Goal: Task Accomplishment & Management: Use online tool/utility

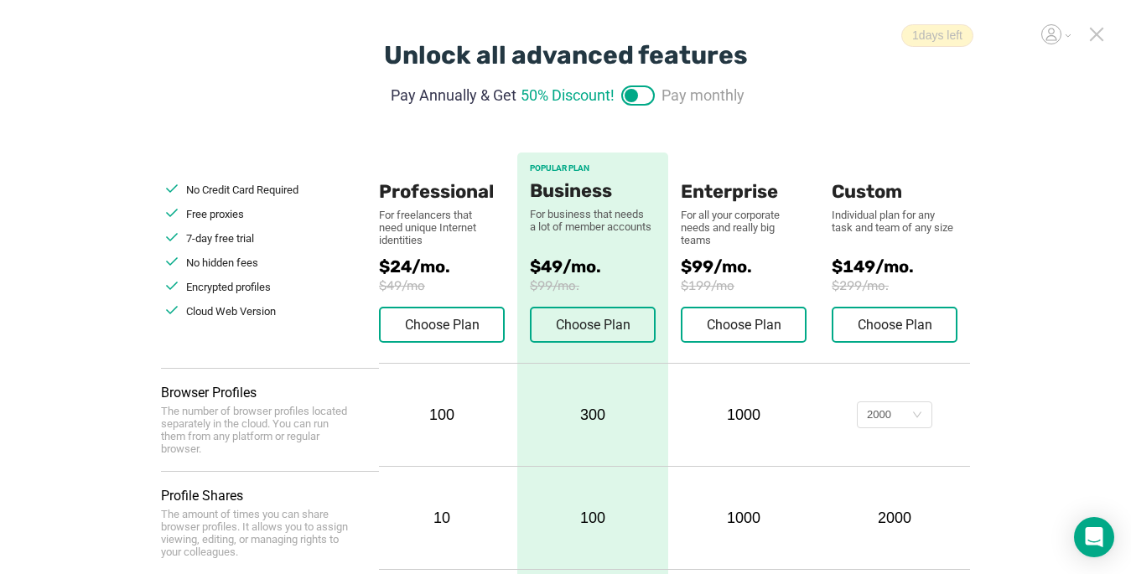
click at [844, 36] on icon at bounding box center [1097, 35] width 12 height 12
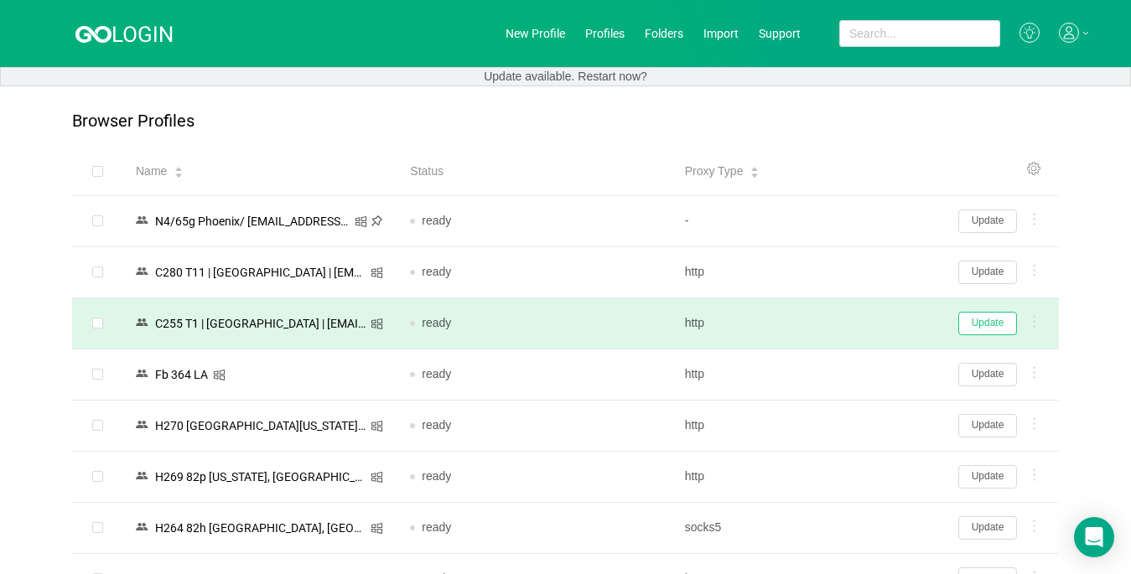
click at [844, 324] on button "Update" at bounding box center [988, 323] width 59 height 23
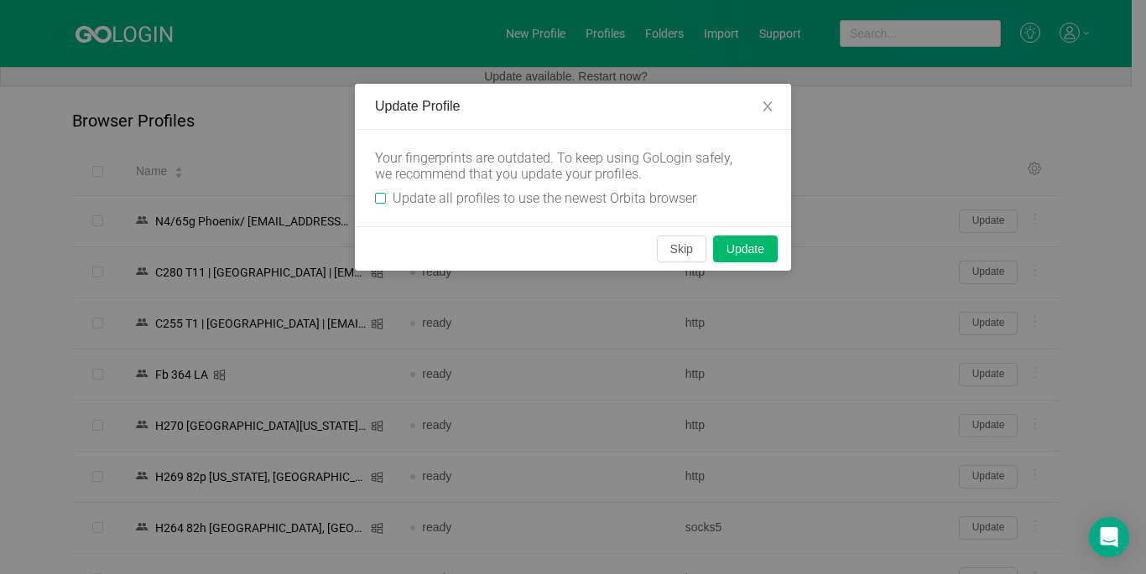
click at [380, 195] on input "Update all profiles to use the newest Orbita browser" at bounding box center [380, 198] width 11 height 11
checkbox input "true"
click at [678, 252] on button "Skip" at bounding box center [681, 249] width 49 height 27
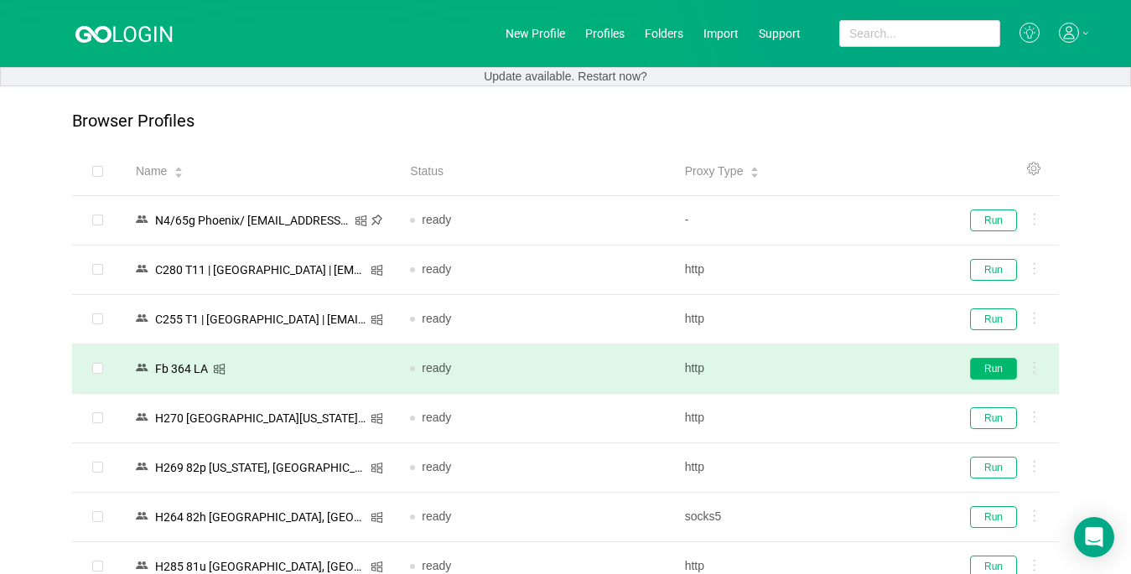
click at [844, 373] on button "Run" at bounding box center [993, 369] width 47 height 22
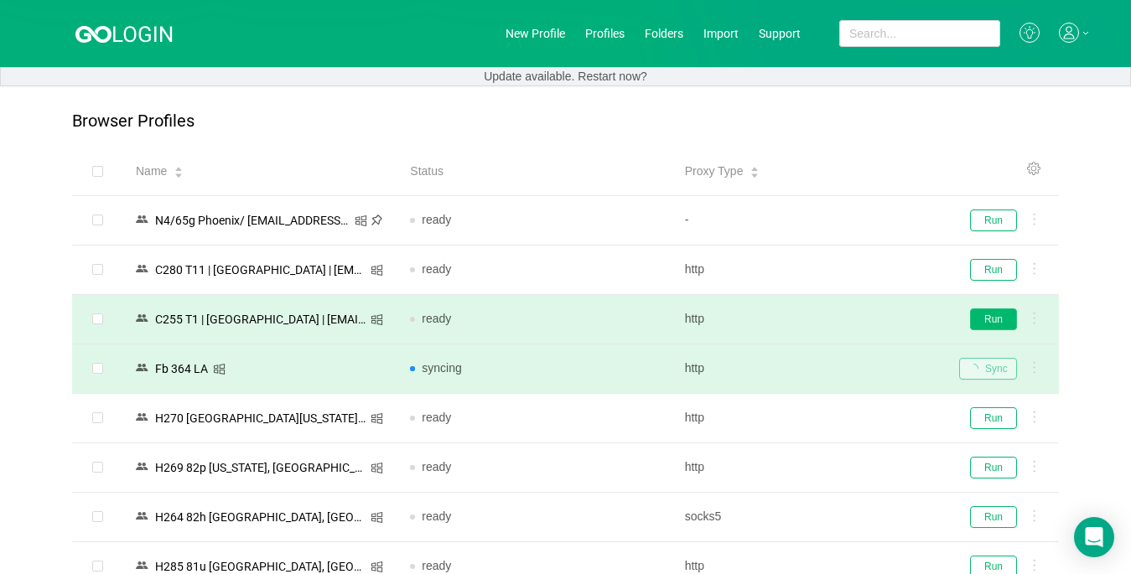
click at [844, 320] on button "Run" at bounding box center [993, 320] width 47 height 22
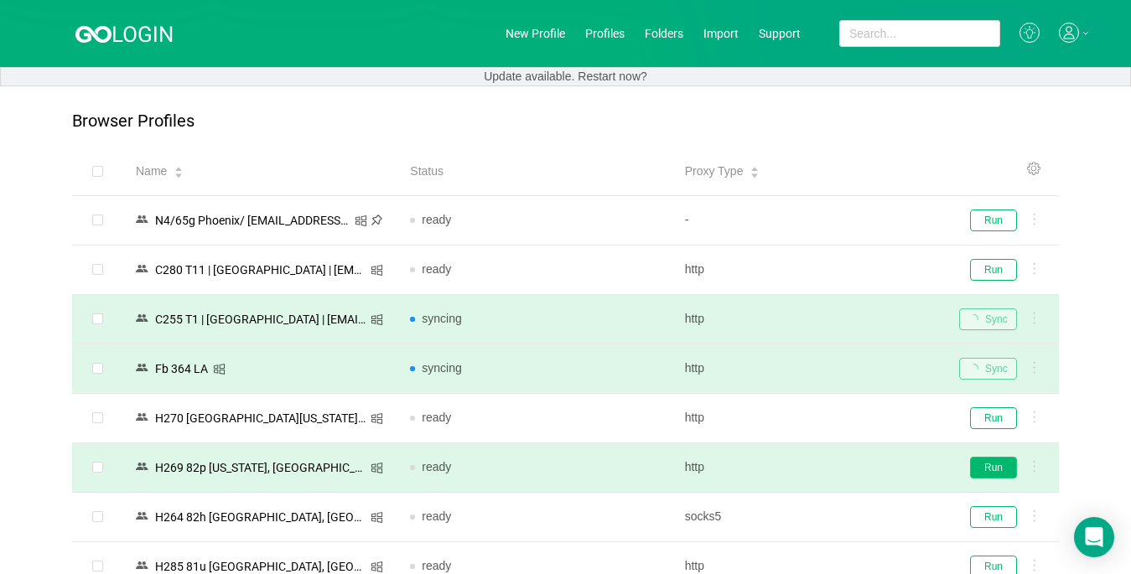
click at [844, 461] on button "Run" at bounding box center [993, 468] width 47 height 22
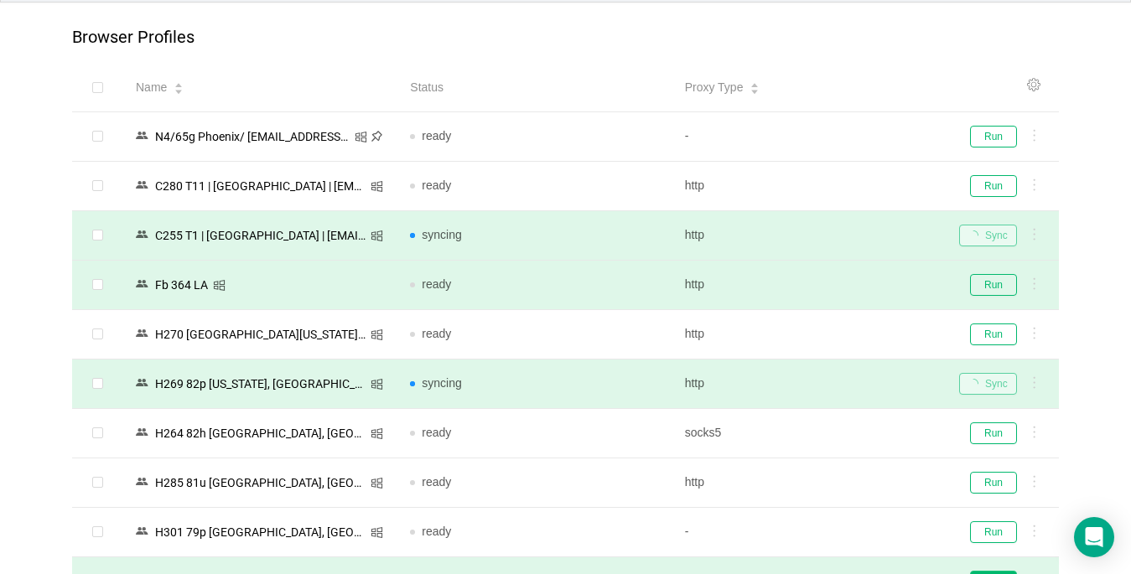
scroll to position [335, 0]
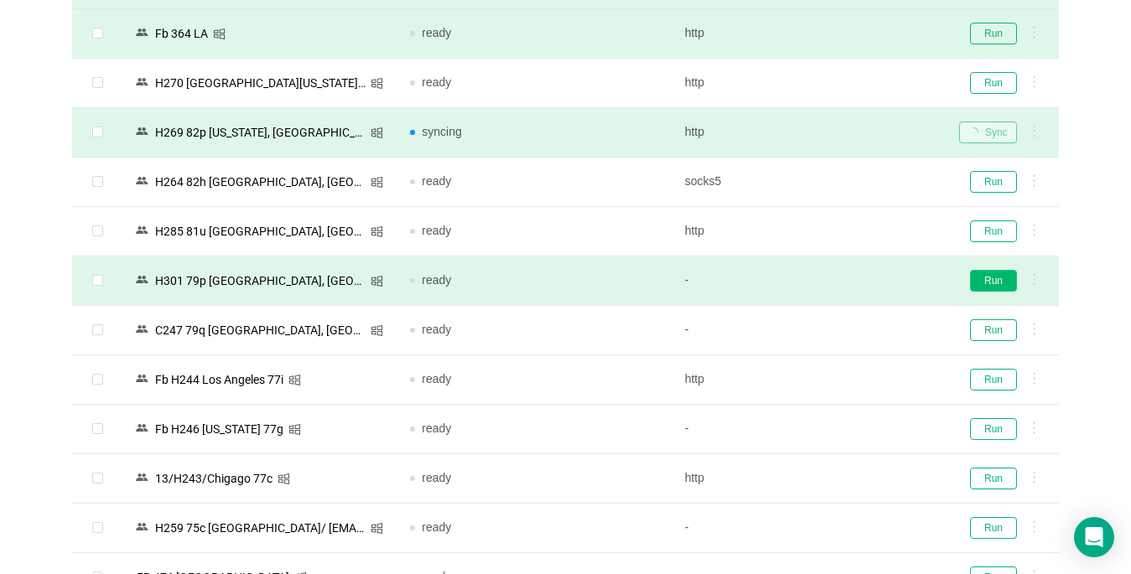
click at [844, 283] on button "Run" at bounding box center [993, 281] width 47 height 22
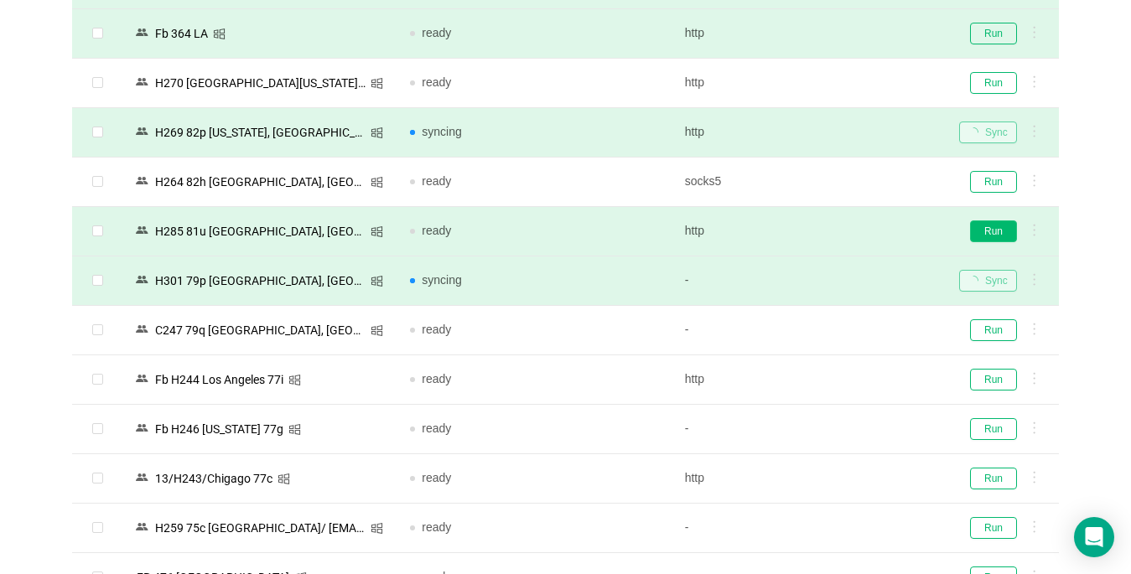
click at [844, 232] on button "Run" at bounding box center [993, 232] width 47 height 22
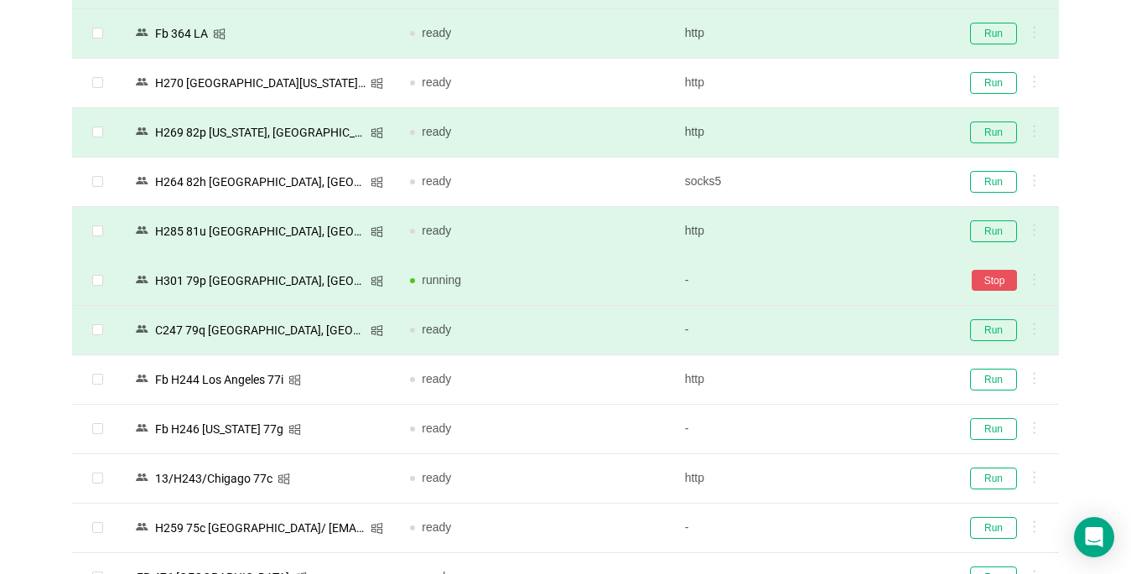
scroll to position [503, 0]
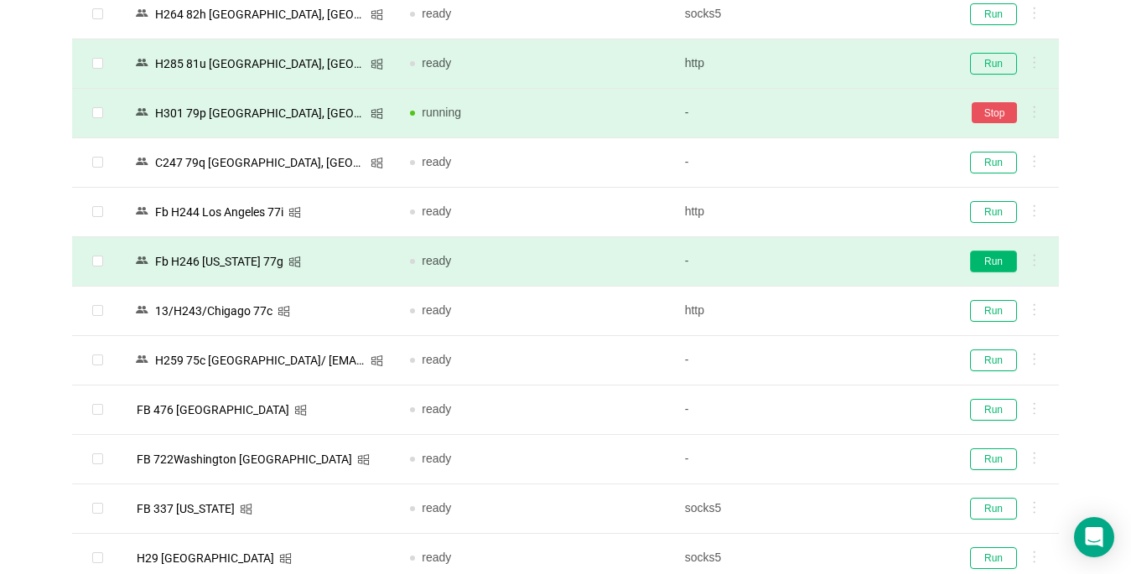
click at [844, 261] on button "Run" at bounding box center [993, 262] width 47 height 22
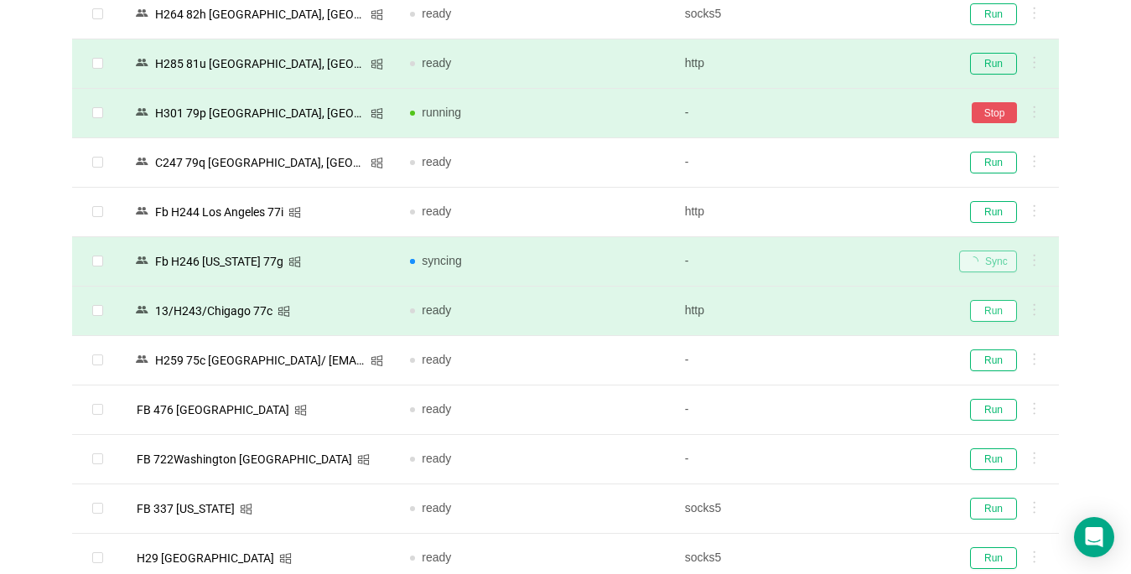
click at [844, 316] on button "Run" at bounding box center [993, 311] width 47 height 22
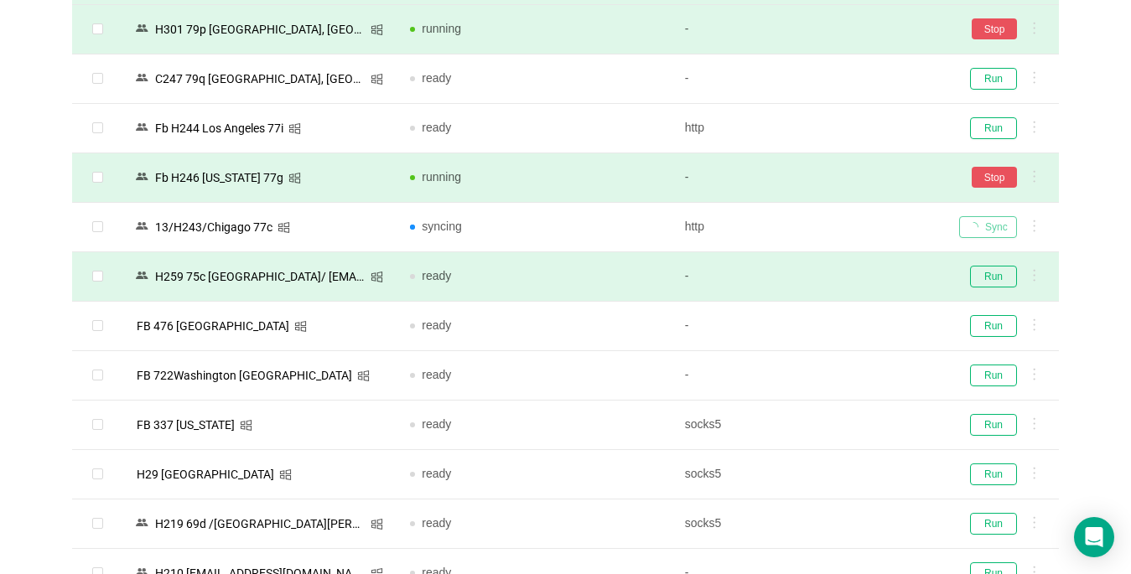
scroll to position [755, 0]
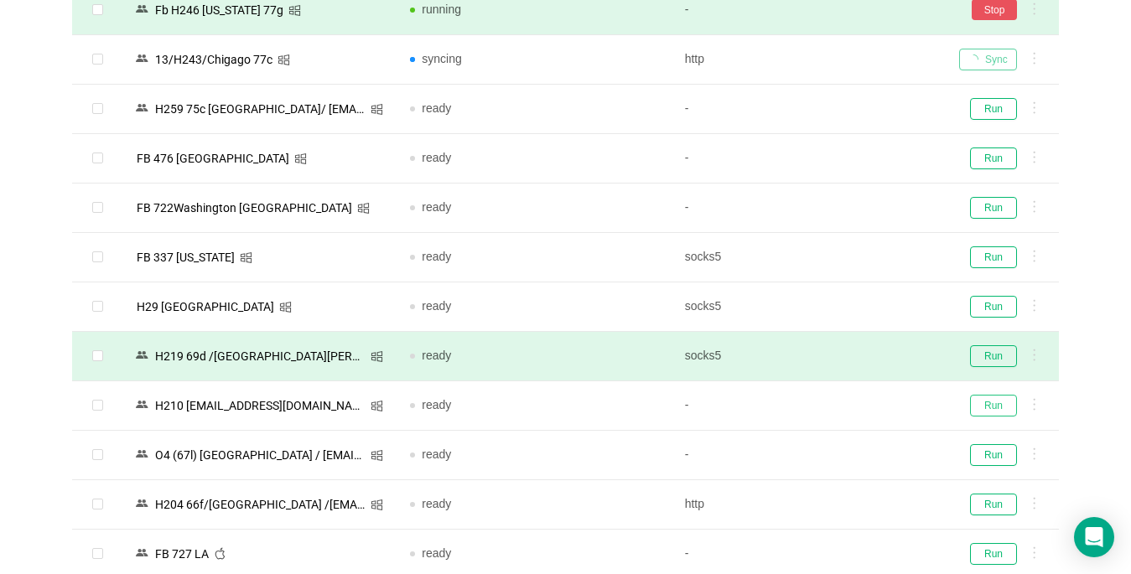
drag, startPoint x: 1005, startPoint y: 407, endPoint x: 994, endPoint y: 352, distance: 55.6
click at [844, 408] on button "Run" at bounding box center [993, 406] width 47 height 22
click at [844, 352] on button "Run" at bounding box center [993, 357] width 47 height 22
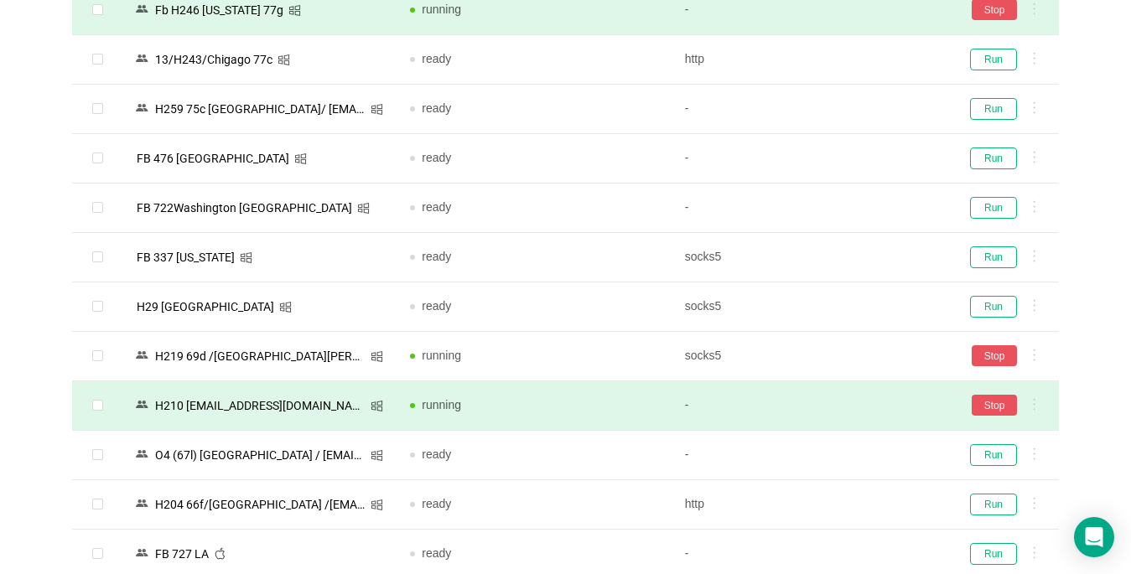
scroll to position [1006, 0]
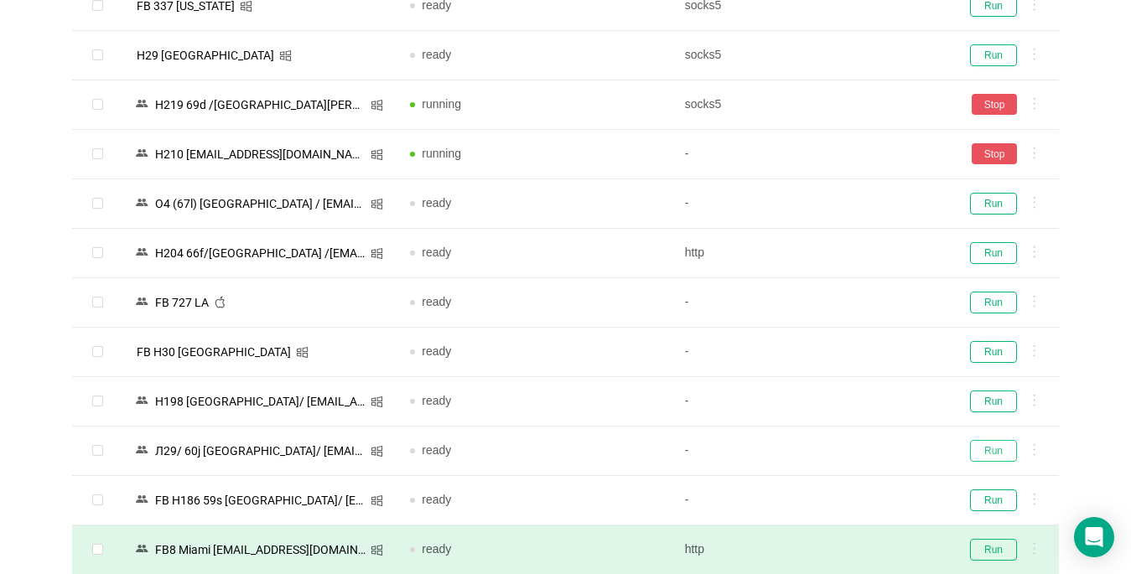
click at [844, 440] on button "Run" at bounding box center [993, 451] width 47 height 22
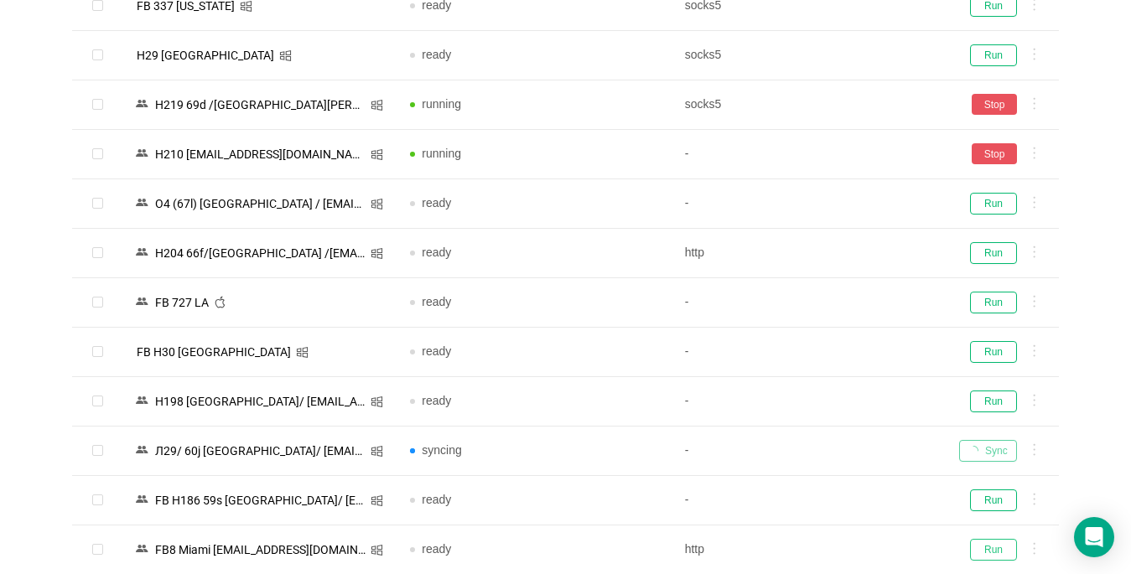
click at [844, 539] on button "Run" at bounding box center [993, 550] width 47 height 22
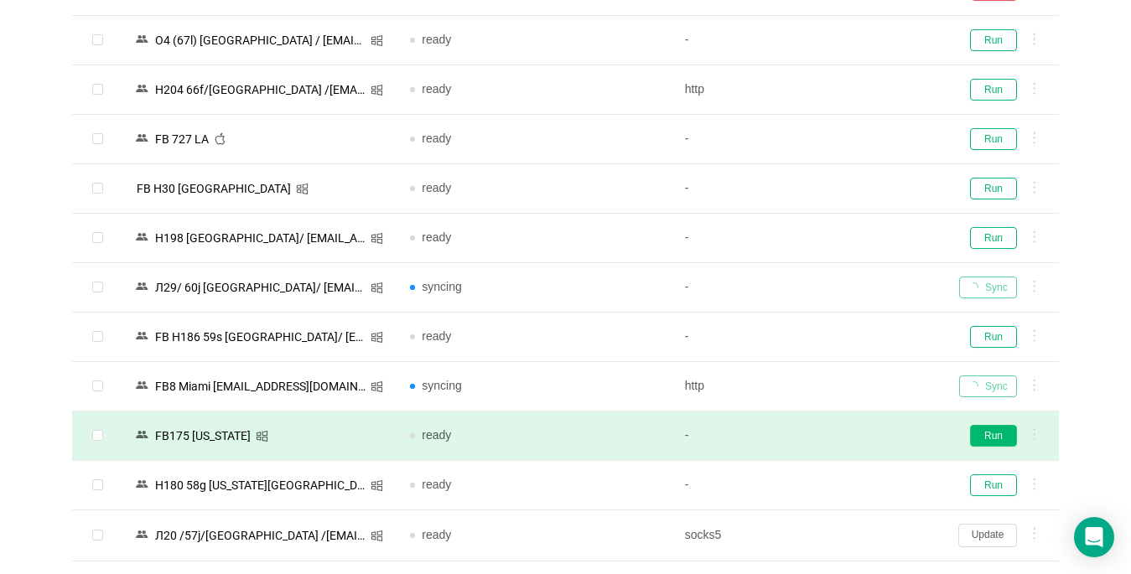
click at [844, 429] on button "Run" at bounding box center [993, 436] width 47 height 22
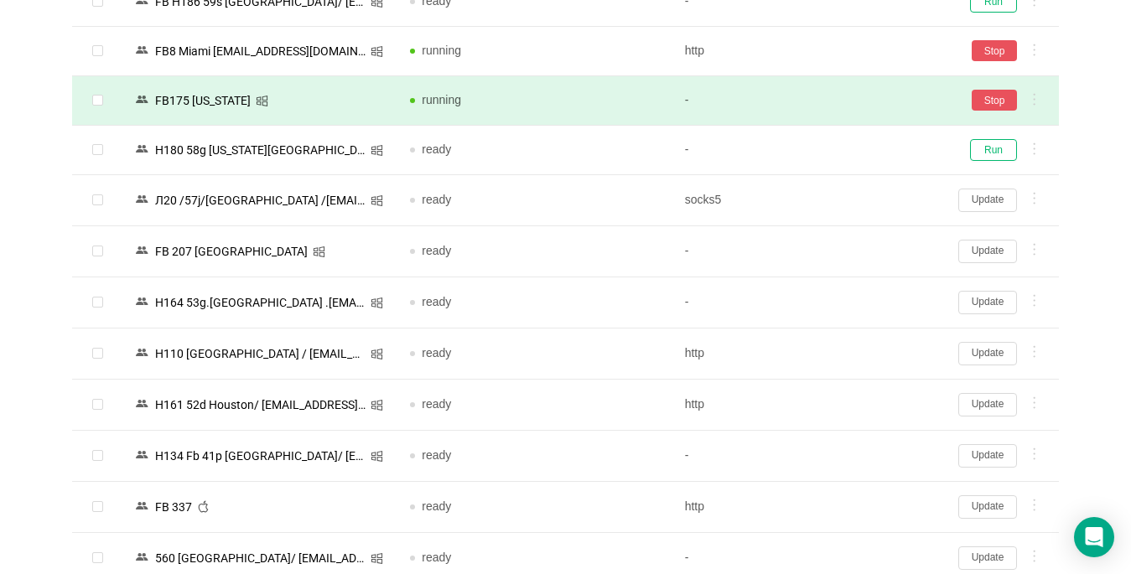
click at [844, 507] on button "Update" at bounding box center [988, 507] width 59 height 23
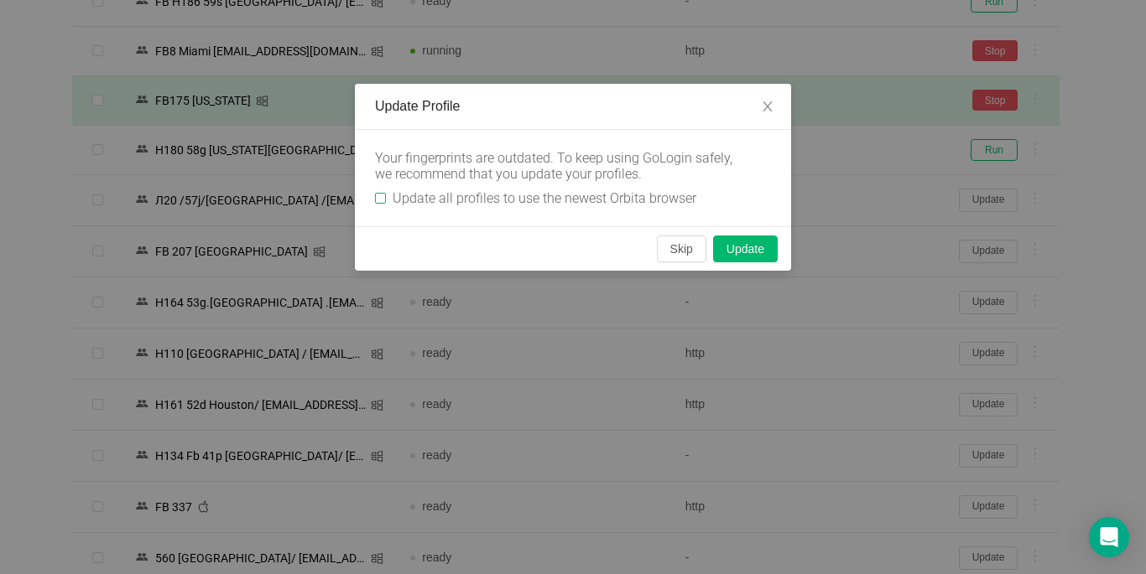
click at [384, 197] on input "Update all profiles to use the newest Orbita browser" at bounding box center [380, 198] width 11 height 11
checkbox input "true"
click at [677, 252] on button "Skip" at bounding box center [681, 249] width 49 height 27
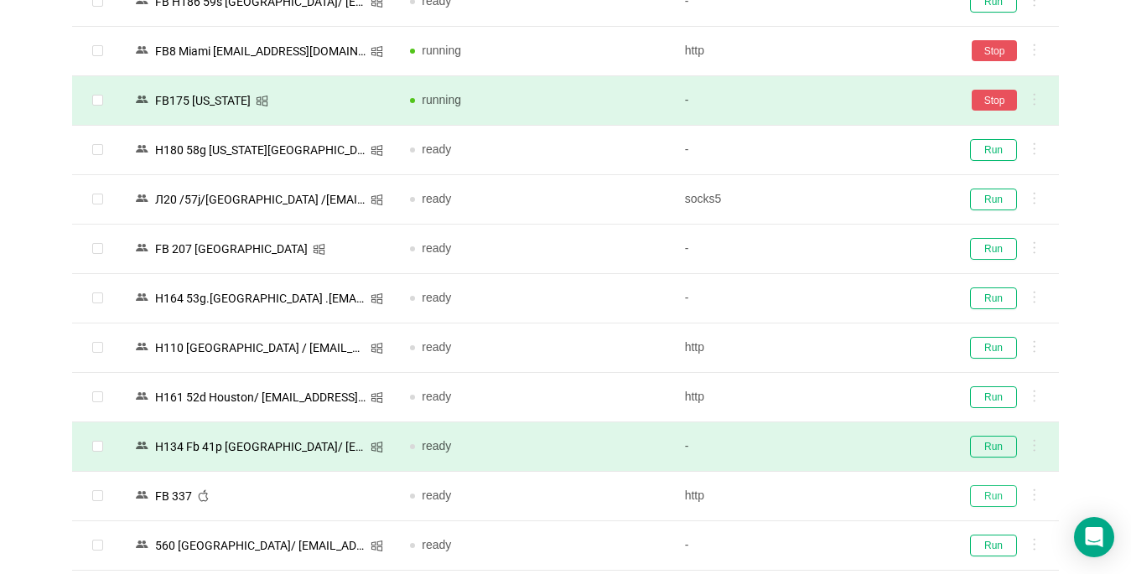
drag, startPoint x: 985, startPoint y: 499, endPoint x: 286, endPoint y: 422, distance: 703.7
click at [844, 498] on button "Run" at bounding box center [993, 497] width 47 height 22
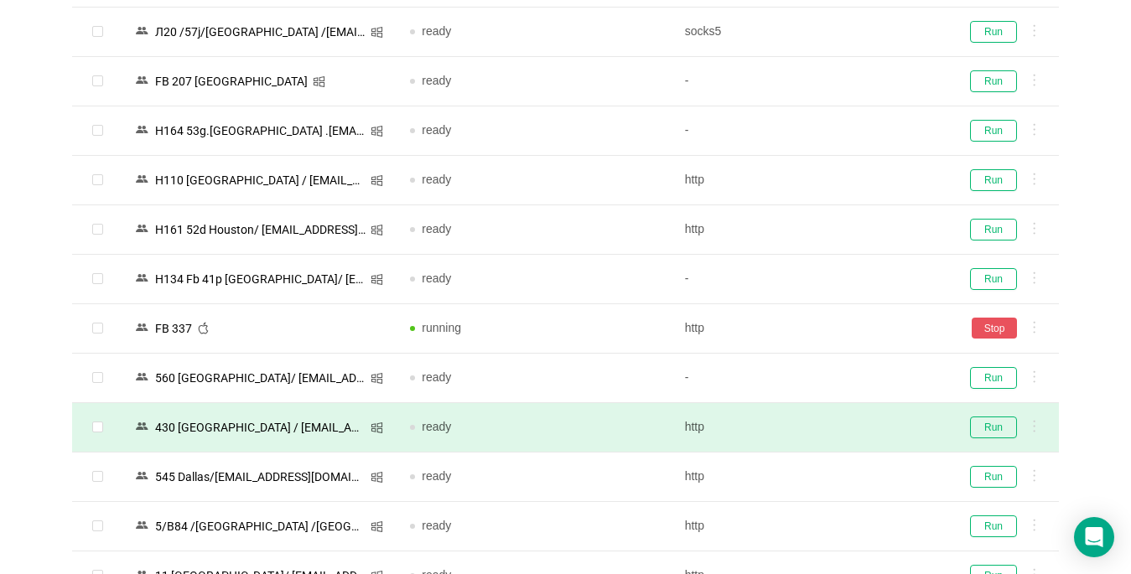
scroll to position [1925, 0]
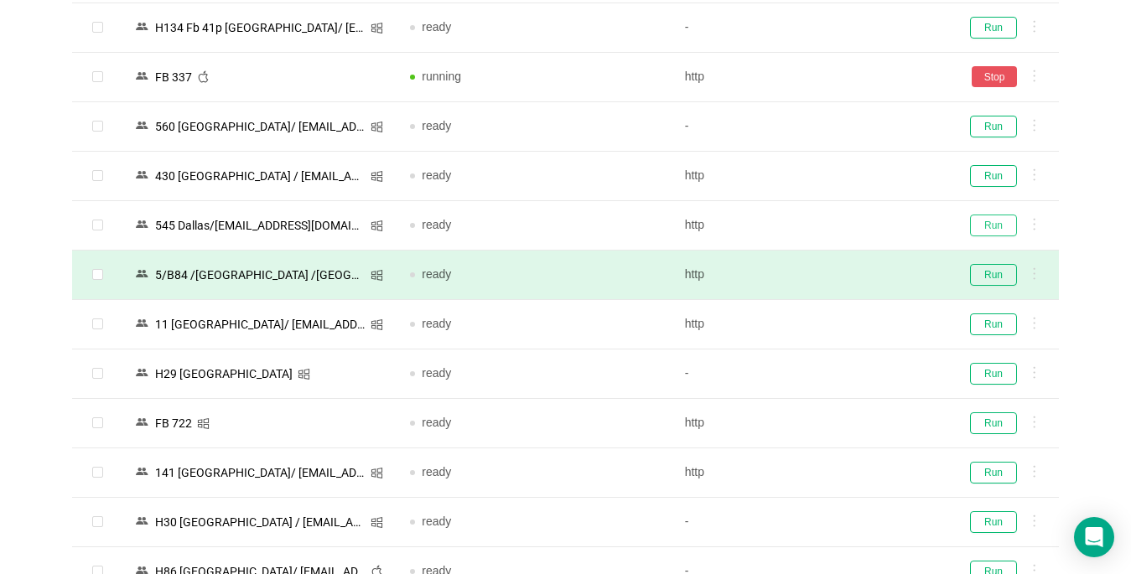
click at [844, 223] on button "Run" at bounding box center [993, 226] width 47 height 22
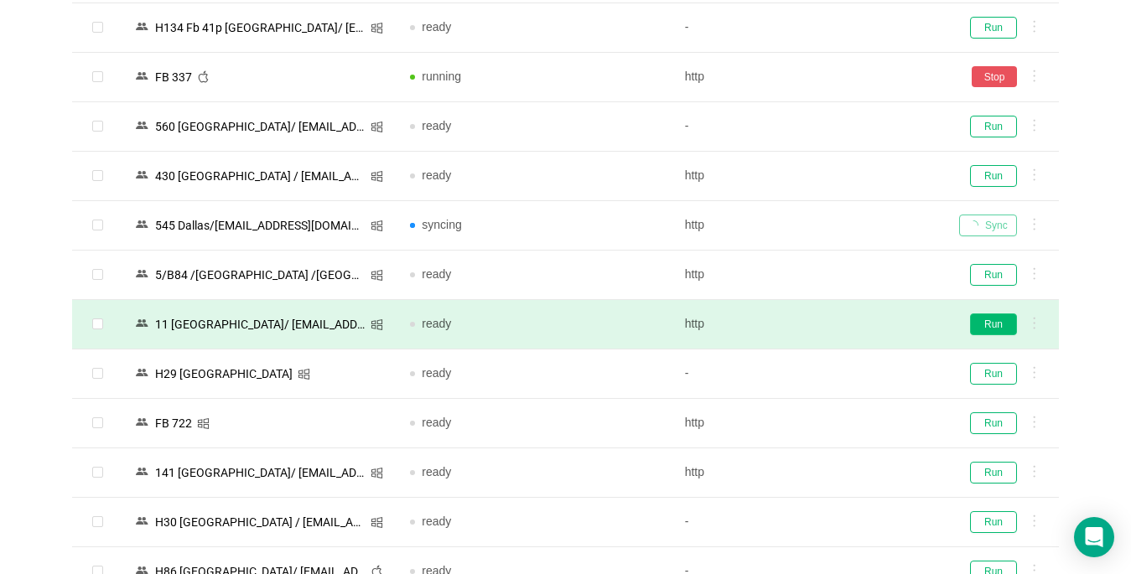
click at [844, 324] on button "Run" at bounding box center [993, 325] width 47 height 22
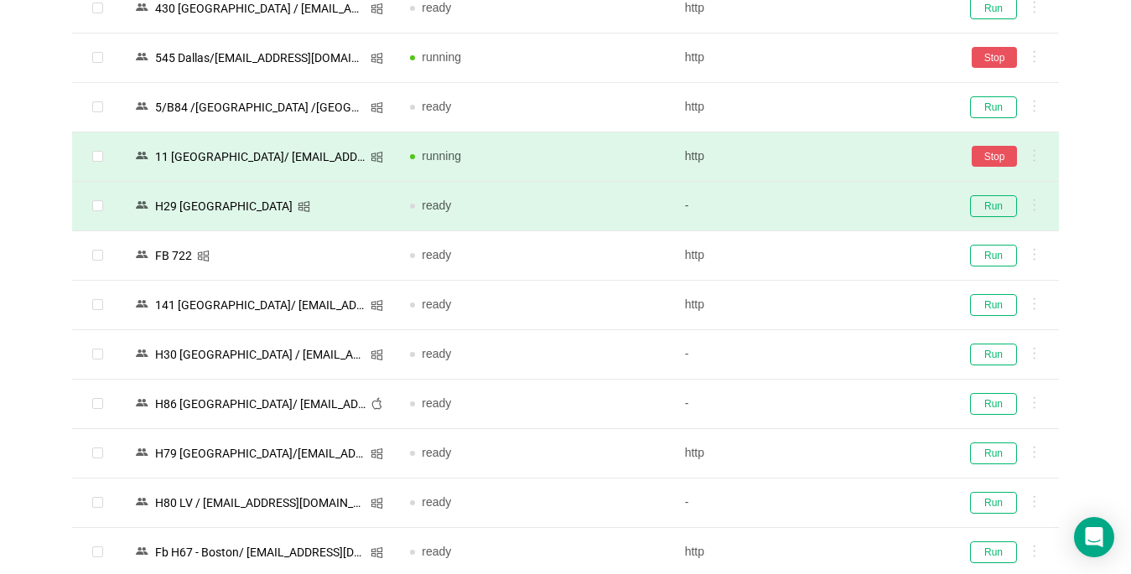
scroll to position [2176, 0]
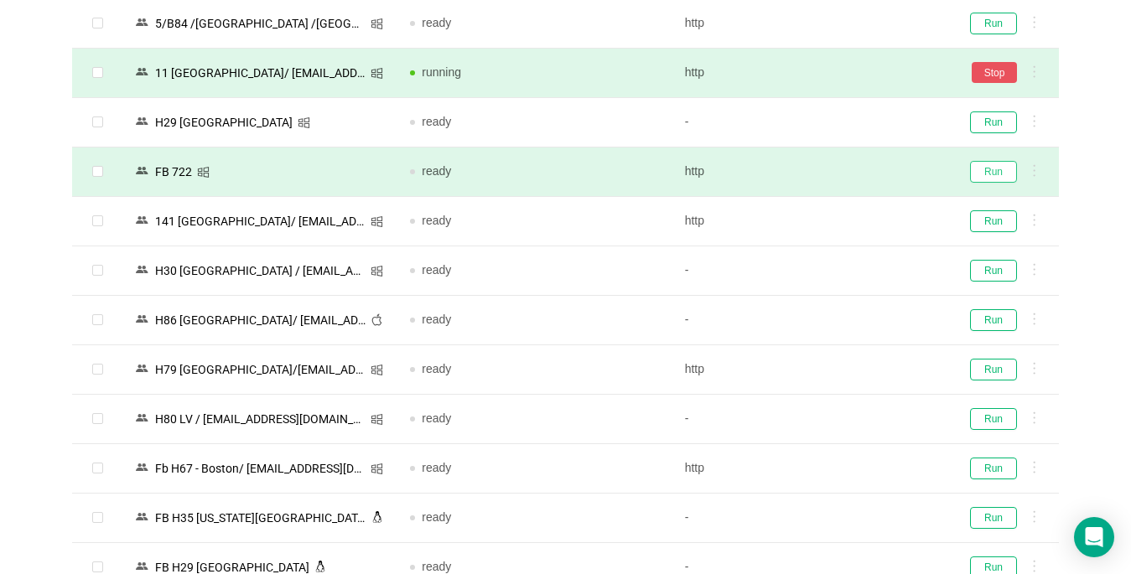
click at [844, 168] on button "Run" at bounding box center [993, 172] width 47 height 22
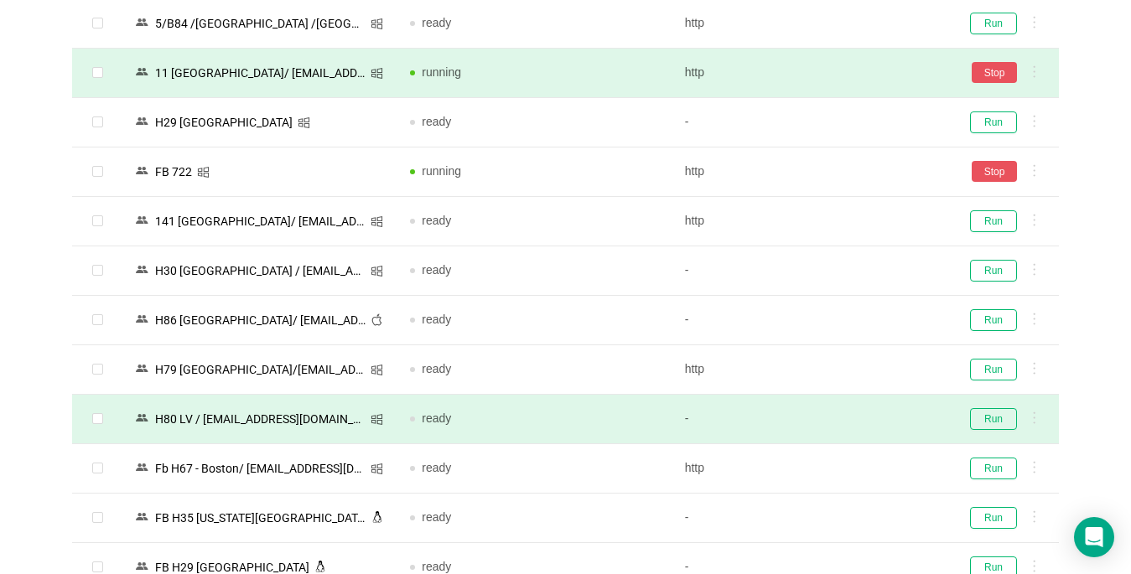
scroll to position [2344, 0]
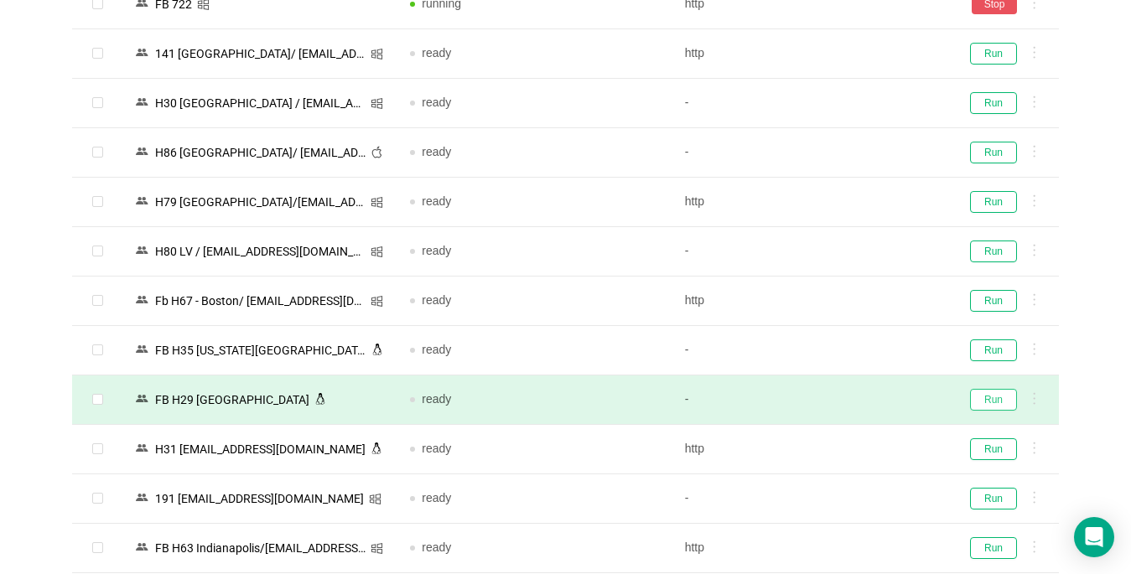
click at [844, 399] on button "Run" at bounding box center [993, 400] width 47 height 22
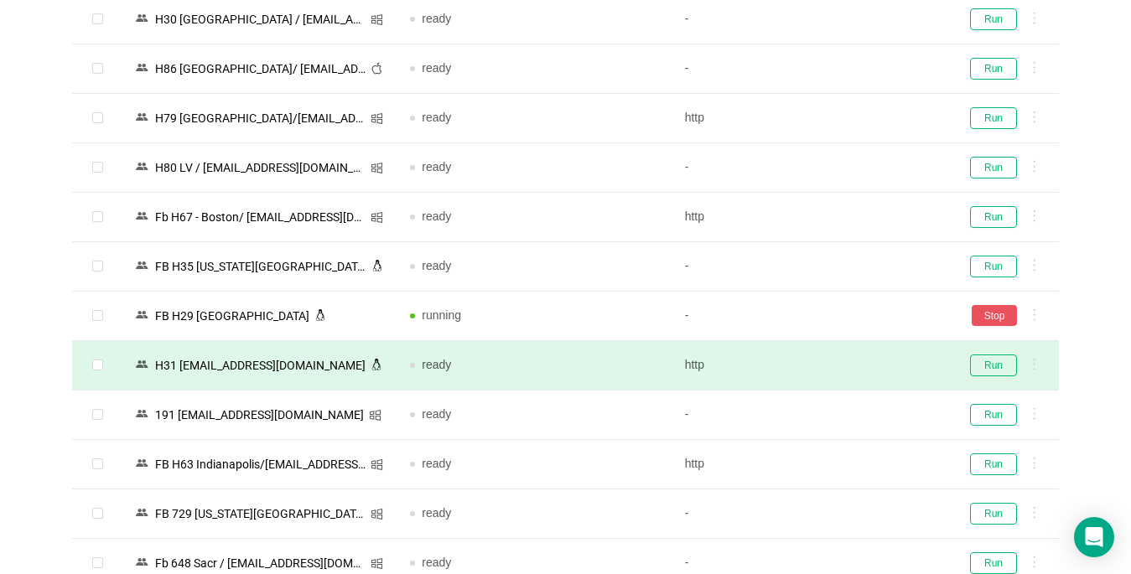
scroll to position [2596, 0]
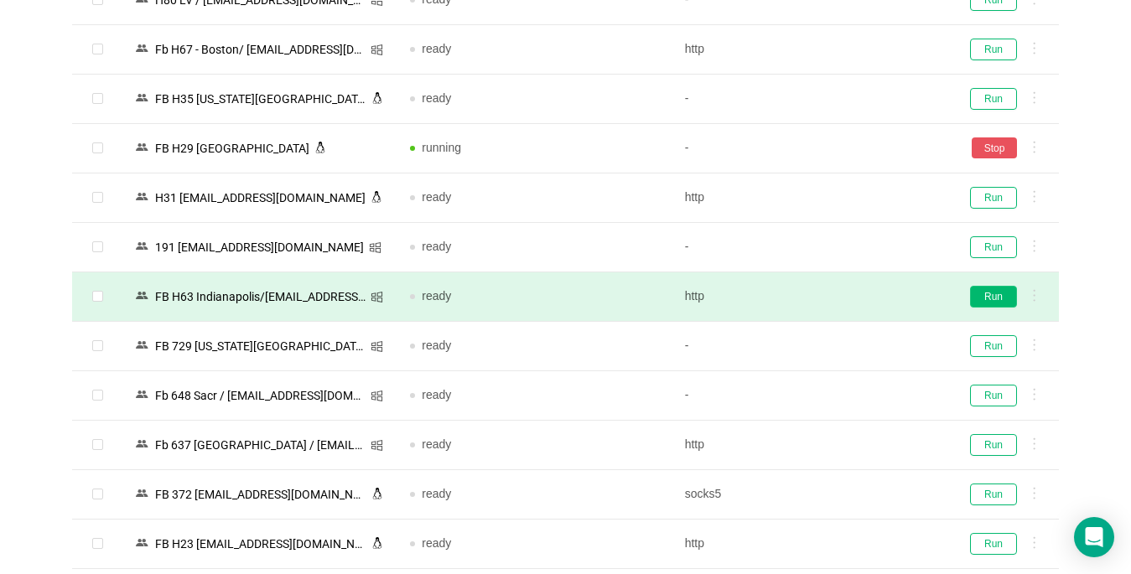
click at [844, 294] on button "Run" at bounding box center [993, 297] width 47 height 22
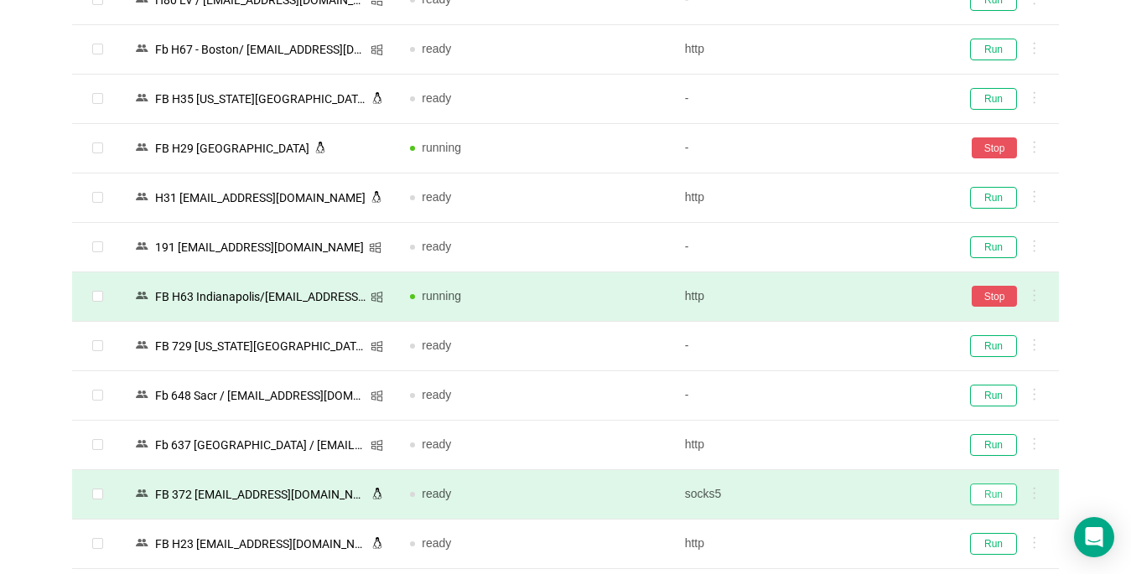
click at [844, 496] on button "Run" at bounding box center [993, 495] width 47 height 22
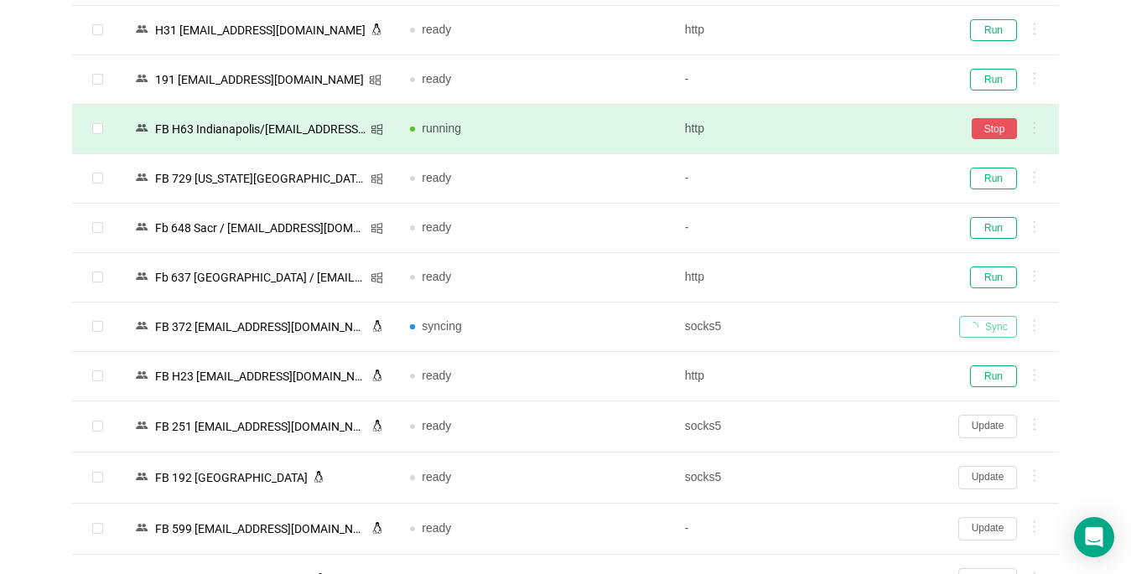
click at [844, 424] on button "Update" at bounding box center [988, 426] width 59 height 23
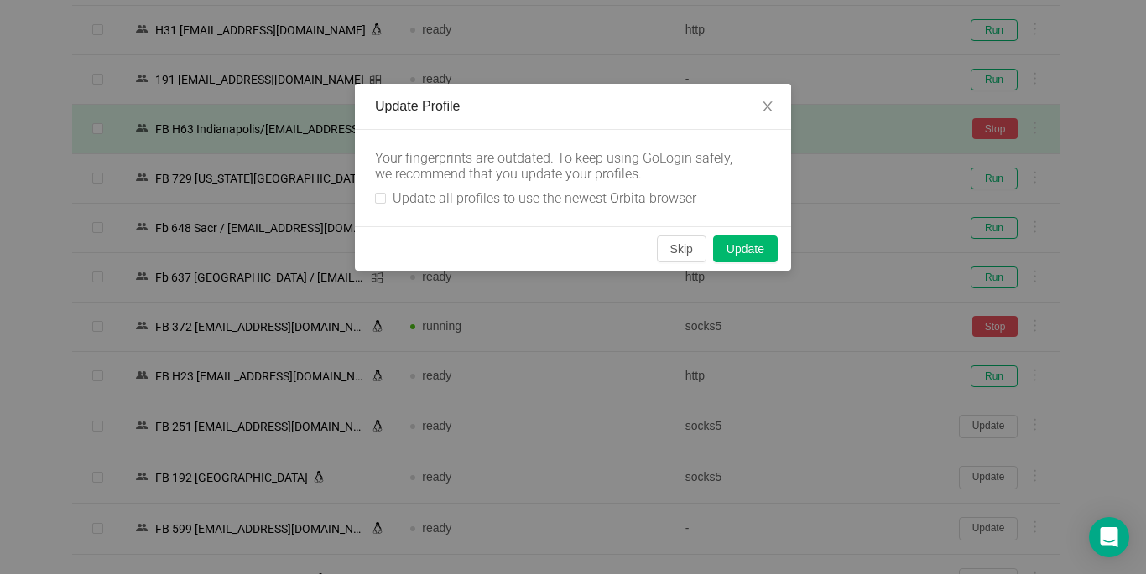
click at [385, 201] on label "Update all profiles to use the newest Orbita browser" at bounding box center [539, 198] width 328 height 16
click at [679, 251] on button "Skip" at bounding box center [681, 249] width 49 height 27
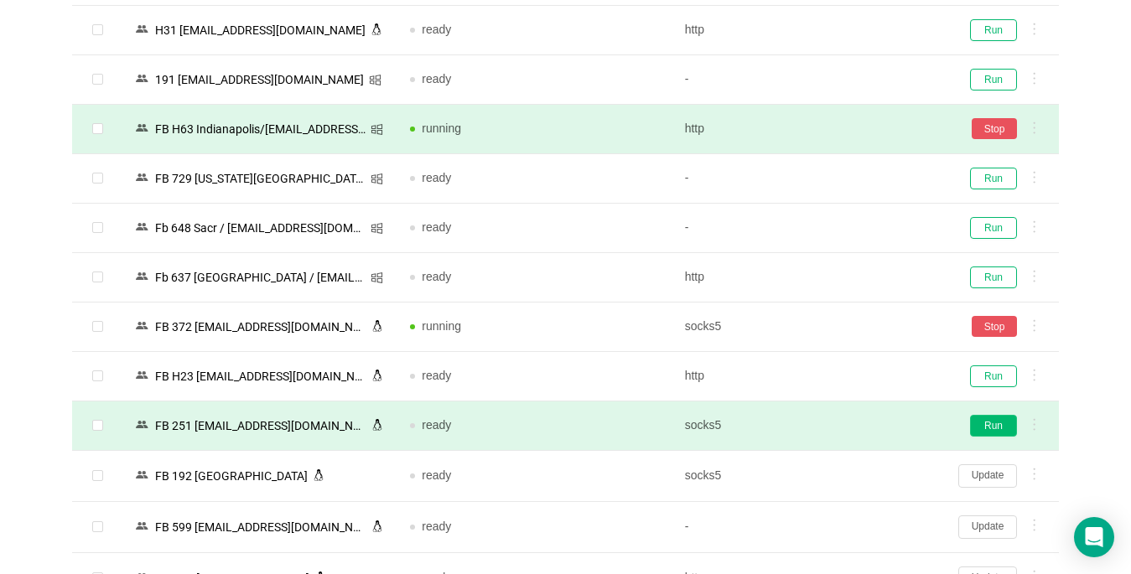
click at [844, 428] on button "Run" at bounding box center [993, 426] width 47 height 22
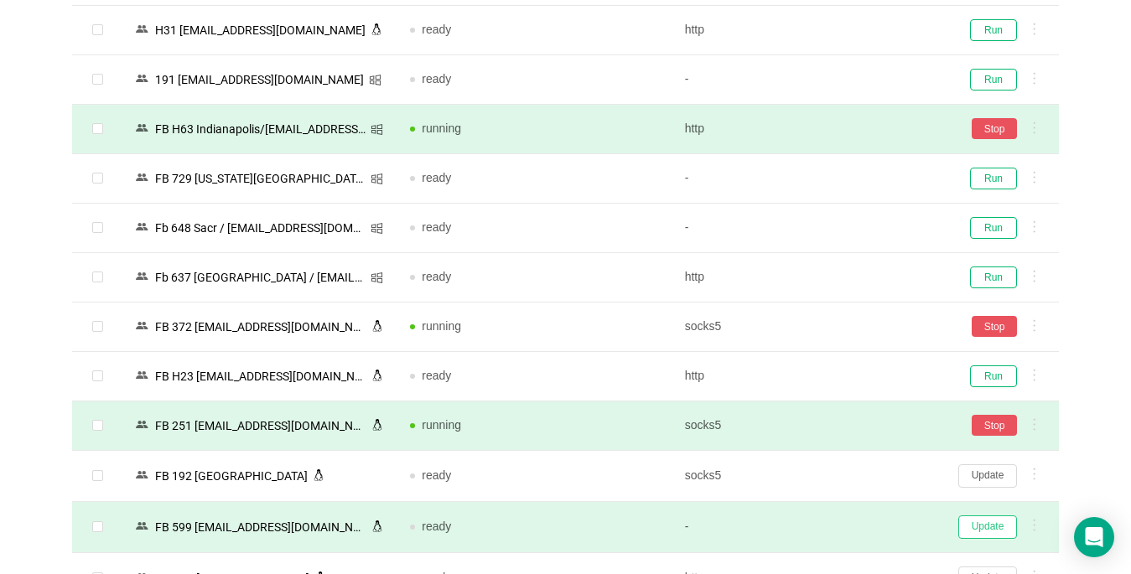
scroll to position [2931, 0]
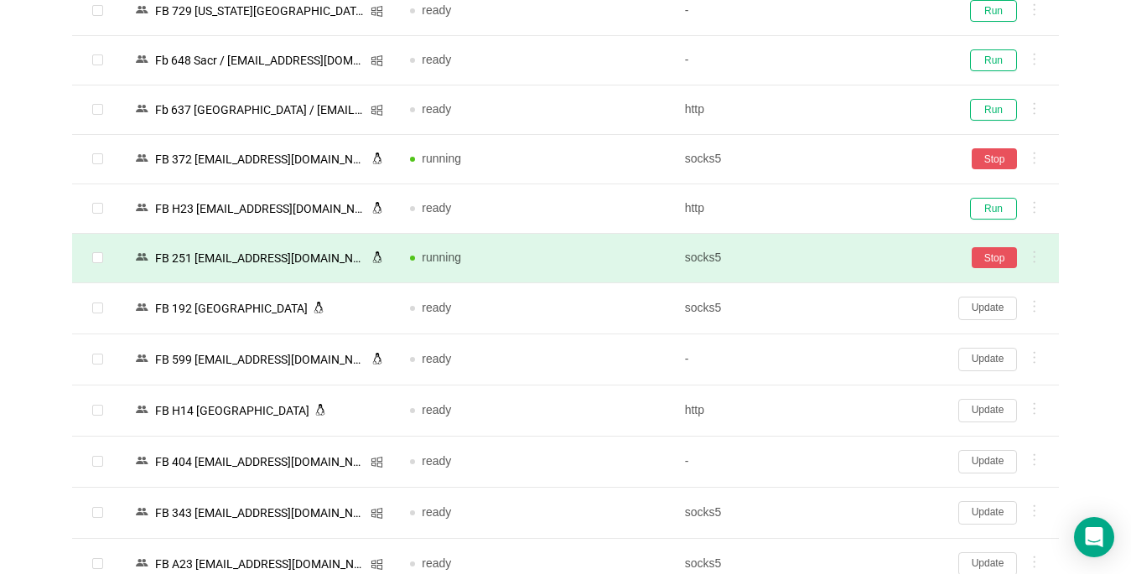
click at [844, 410] on button "Update" at bounding box center [988, 410] width 59 height 23
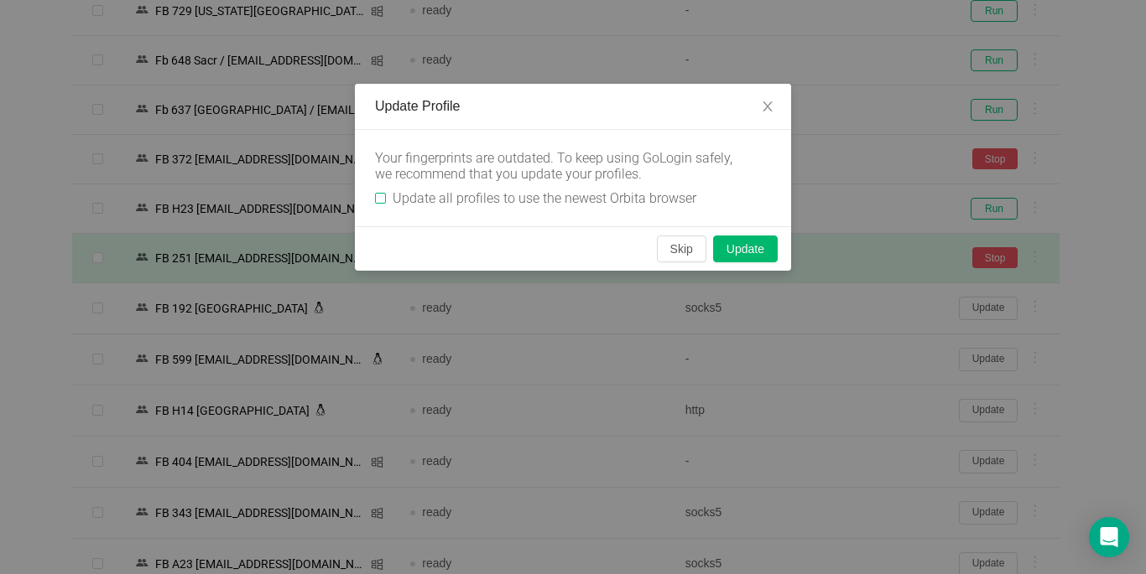
click at [385, 196] on input "Update all profiles to use the newest Orbita browser" at bounding box center [380, 198] width 11 height 11
checkbox input "true"
click at [684, 246] on button "Skip" at bounding box center [681, 249] width 49 height 27
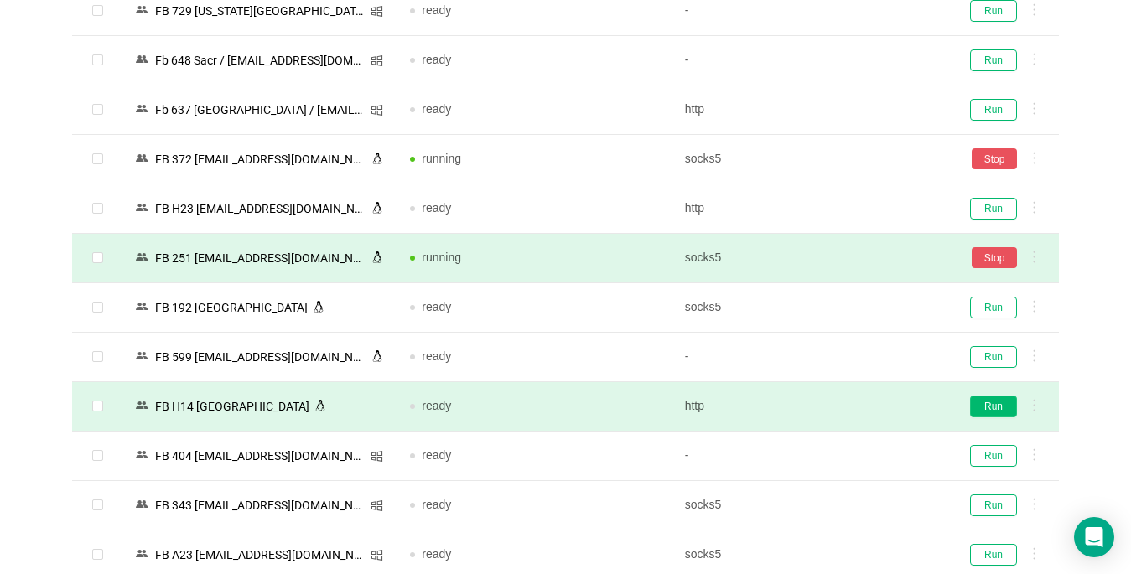
click at [844, 402] on button "Run" at bounding box center [993, 407] width 47 height 22
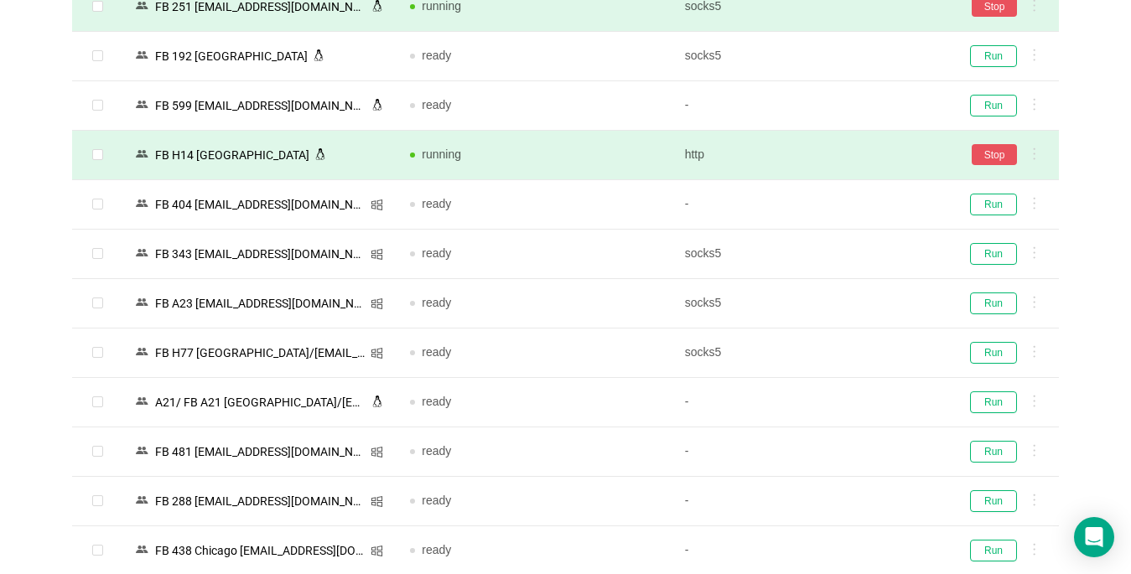
scroll to position [3350, 0]
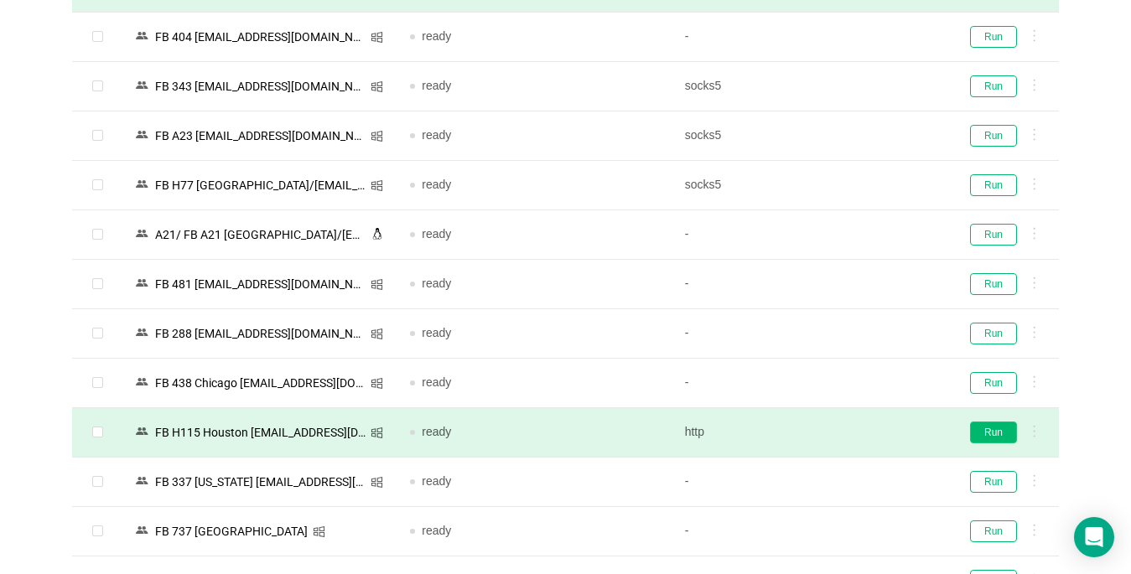
click at [844, 436] on button "Run" at bounding box center [993, 433] width 47 height 22
